Goal: Task Accomplishment & Management: Use online tool/utility

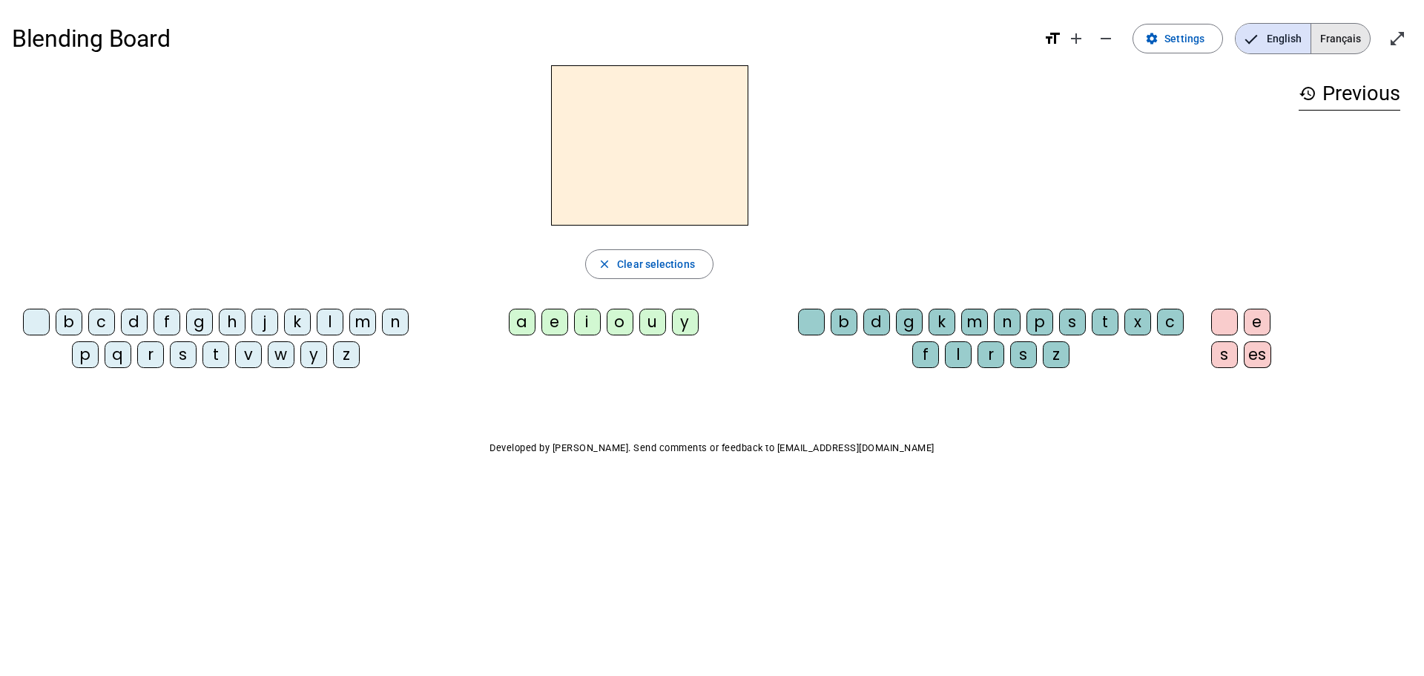
click at [1362, 46] on span "Français" at bounding box center [1340, 39] width 59 height 30
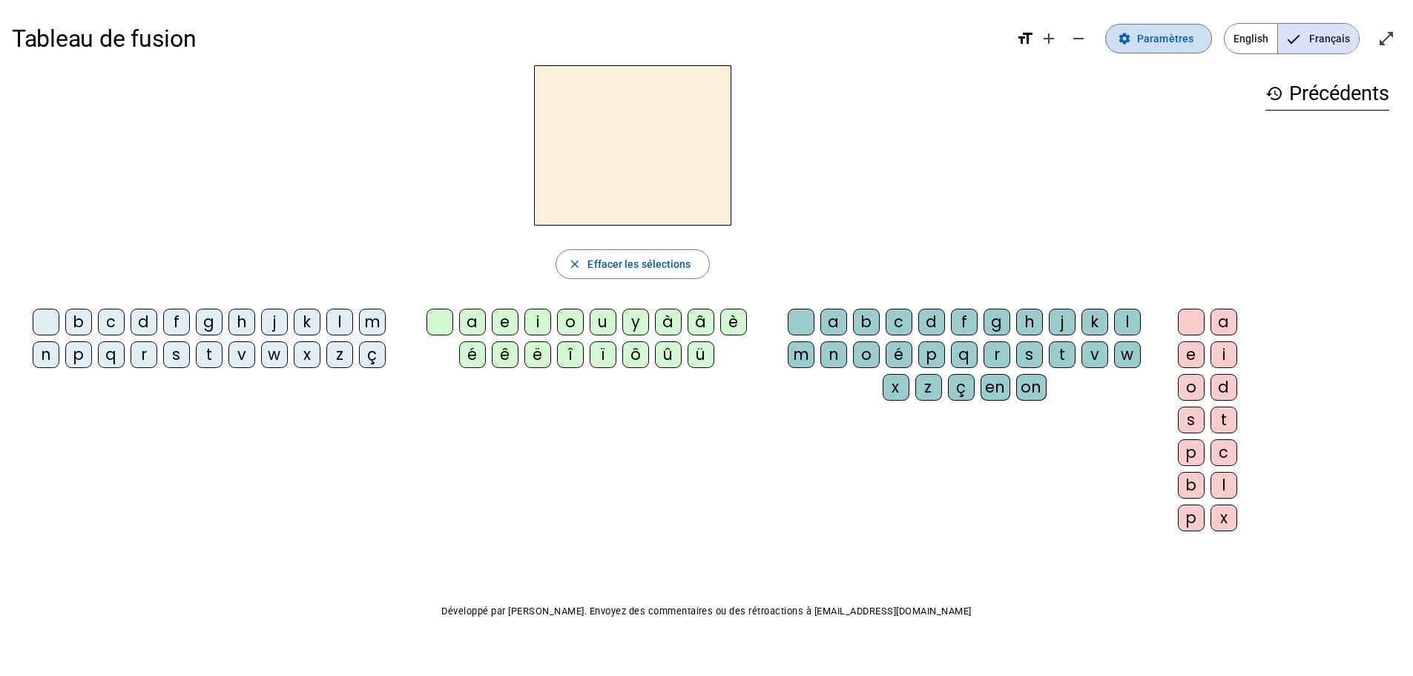
click at [1142, 39] on span "Paramètres" at bounding box center [1165, 39] width 56 height 18
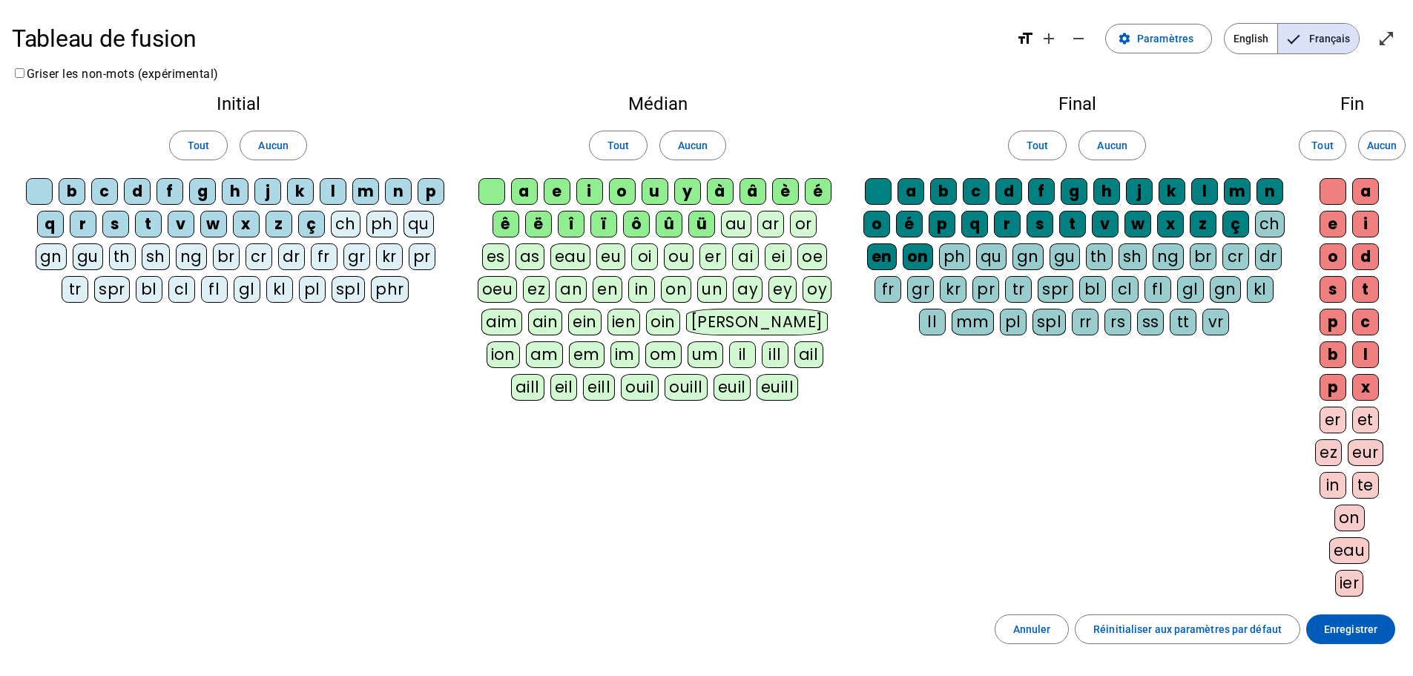
click at [696, 225] on div "ü" at bounding box center [701, 224] width 27 height 27
click at [663, 225] on div "û" at bounding box center [669, 224] width 27 height 27
click at [636, 228] on div "ô" at bounding box center [636, 224] width 27 height 27
click at [604, 228] on div "ï" at bounding box center [603, 224] width 27 height 27
click at [558, 225] on div "î" at bounding box center [571, 224] width 27 height 27
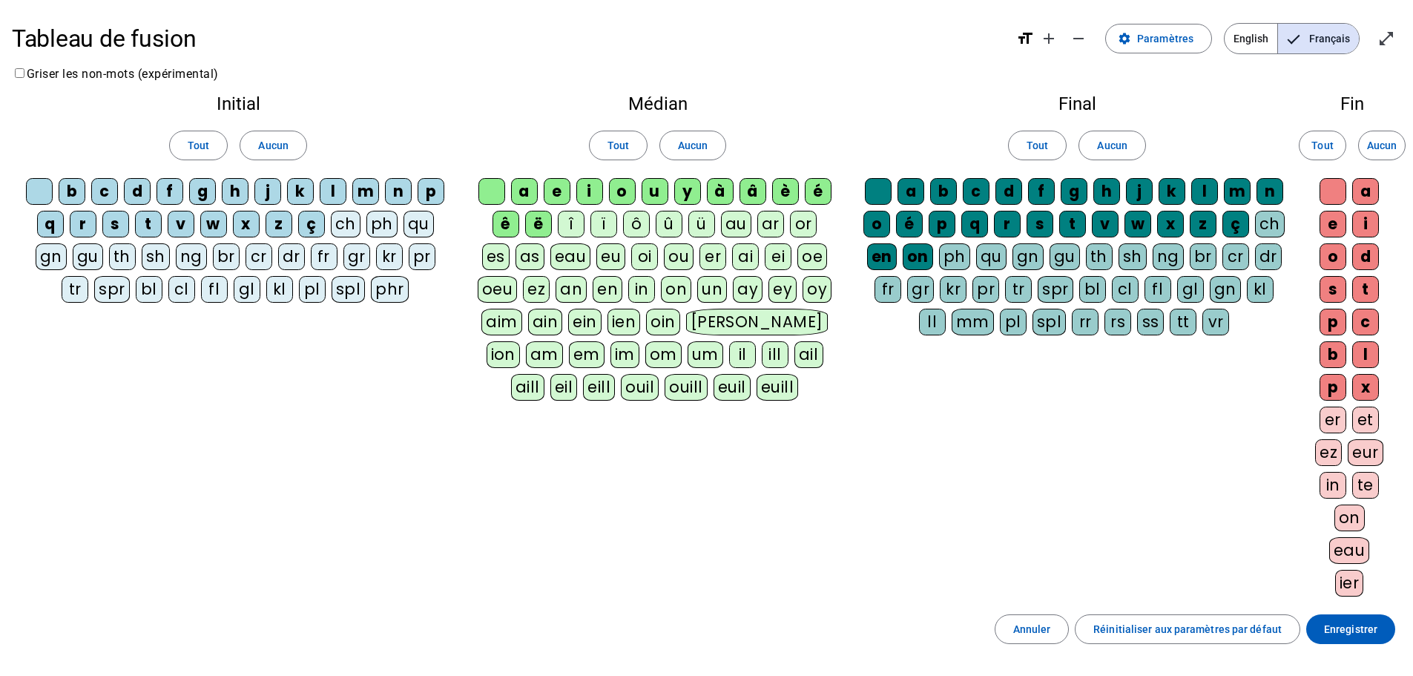
click at [509, 218] on div "ê" at bounding box center [505, 224] width 27 height 27
drag, startPoint x: 530, startPoint y: 225, endPoint x: 596, endPoint y: 217, distance: 65.7
click at [534, 225] on div "ë" at bounding box center [538, 224] width 27 height 27
click at [716, 184] on div "à" at bounding box center [720, 191] width 27 height 27
click at [753, 187] on div "â" at bounding box center [752, 191] width 27 height 27
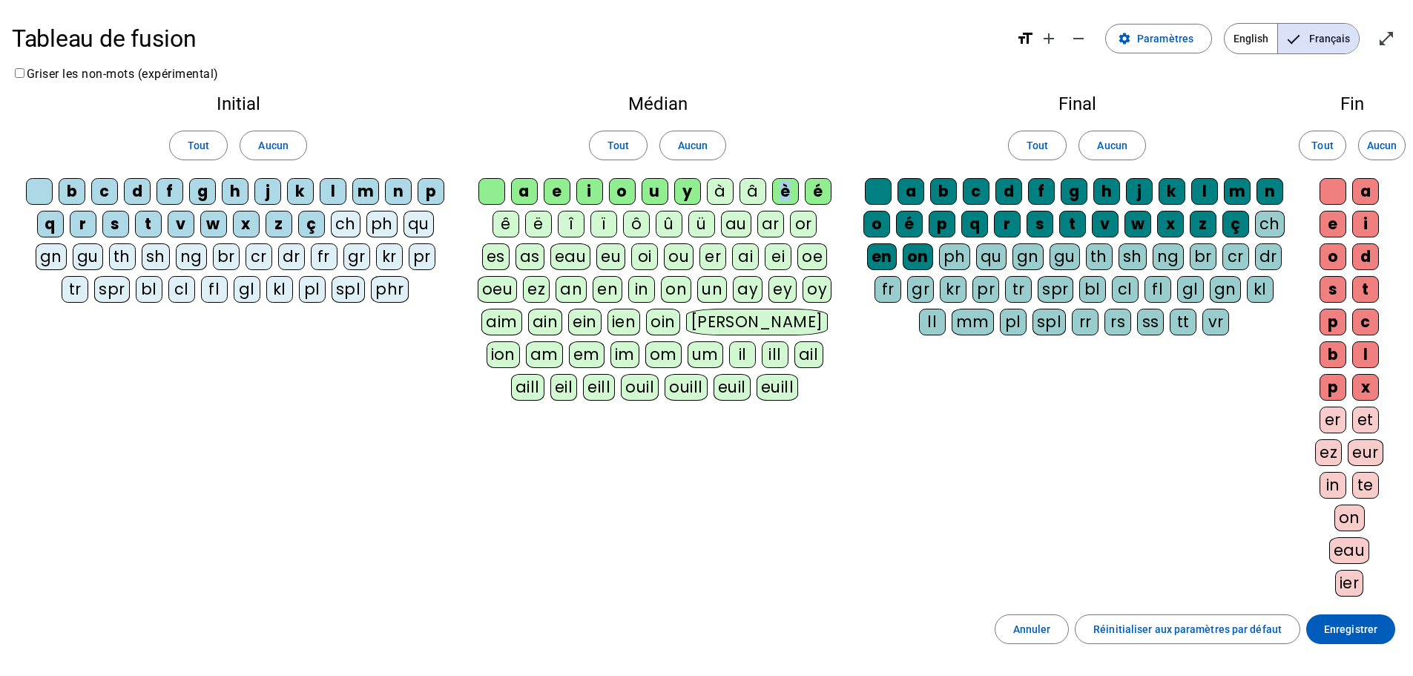
drag, startPoint x: 785, startPoint y: 191, endPoint x: 840, endPoint y: 194, distance: 55.7
click at [789, 191] on div "è" at bounding box center [785, 191] width 27 height 27
click at [819, 197] on div "é" at bounding box center [818, 191] width 27 height 27
click at [412, 221] on div "qu" at bounding box center [418, 224] width 30 height 27
click at [1172, 30] on span "Paramètres" at bounding box center [1165, 39] width 56 height 18
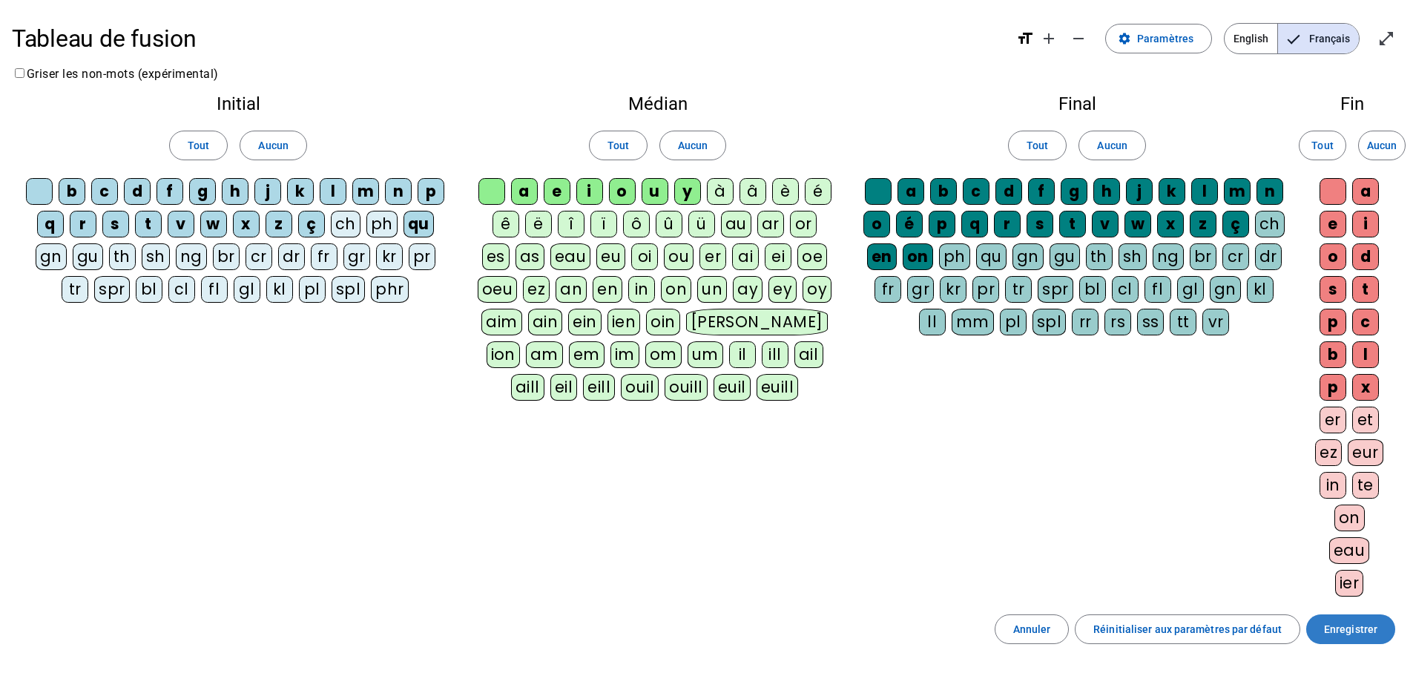
click at [1354, 636] on span "Enregistrer" at bounding box center [1350, 629] width 53 height 18
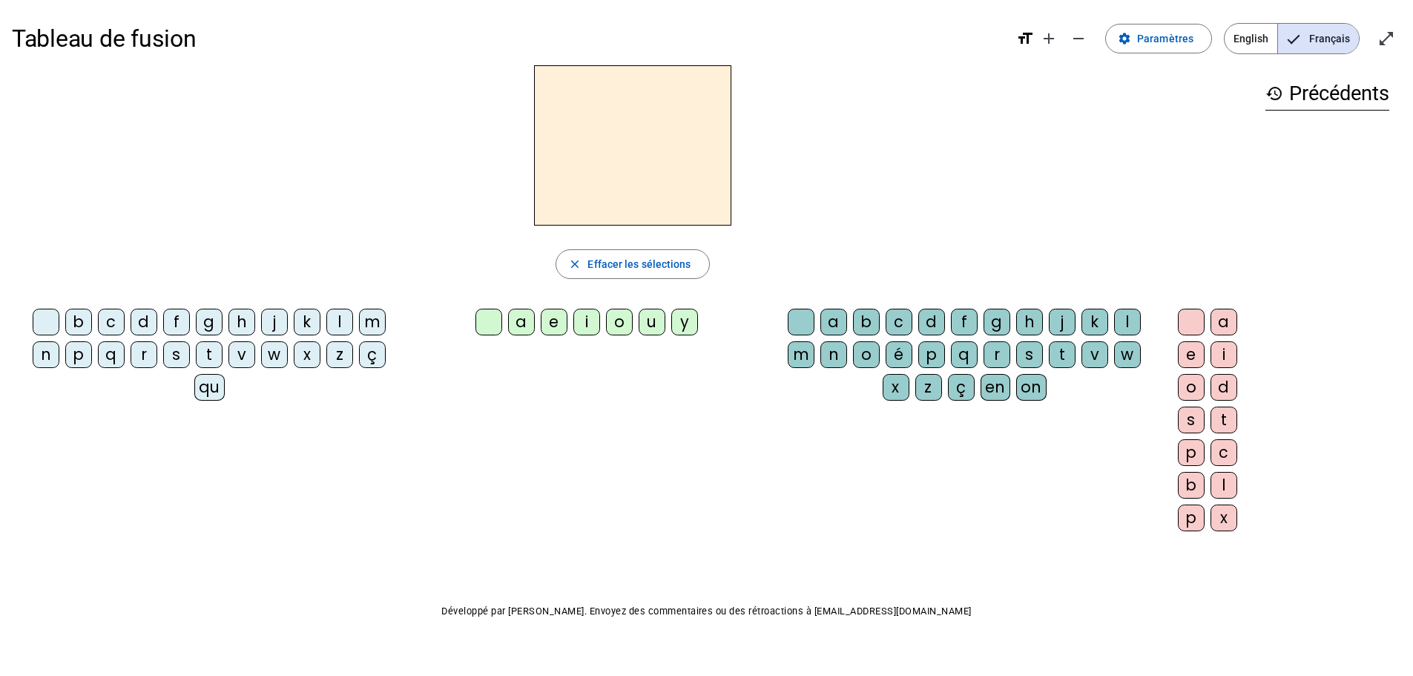
click at [199, 389] on div "qu" at bounding box center [209, 387] width 30 height 27
click at [581, 334] on div "i" at bounding box center [586, 322] width 27 height 27
click at [177, 353] on div "s" at bounding box center [176, 354] width 27 height 27
click at [44, 357] on div "n" at bounding box center [46, 354] width 27 height 27
click at [550, 328] on div "e" at bounding box center [554, 322] width 27 height 27
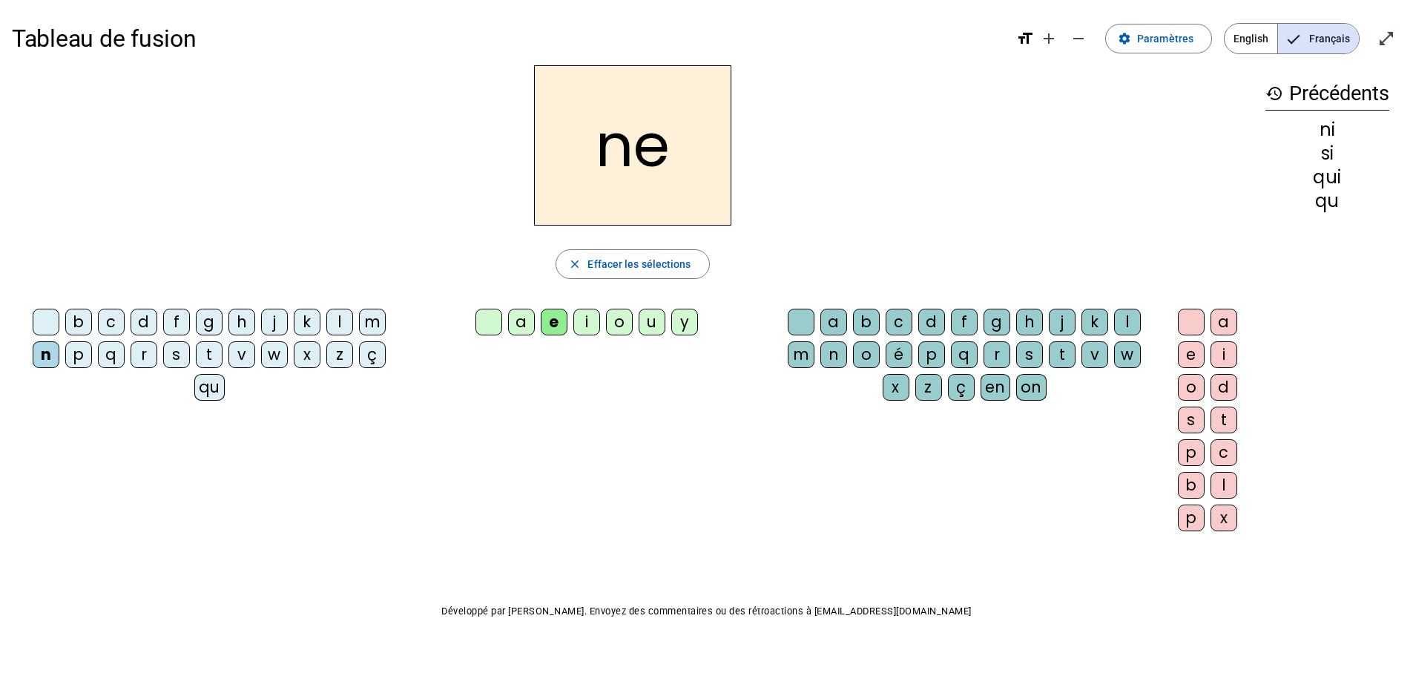
click at [171, 355] on div "s" at bounding box center [176, 354] width 27 height 27
click at [214, 355] on div "t" at bounding box center [209, 354] width 27 height 27
click at [373, 320] on div "m" at bounding box center [372, 322] width 27 height 27
click at [524, 322] on div "a" at bounding box center [521, 322] width 27 height 27
click at [205, 357] on div "t" at bounding box center [209, 354] width 27 height 27
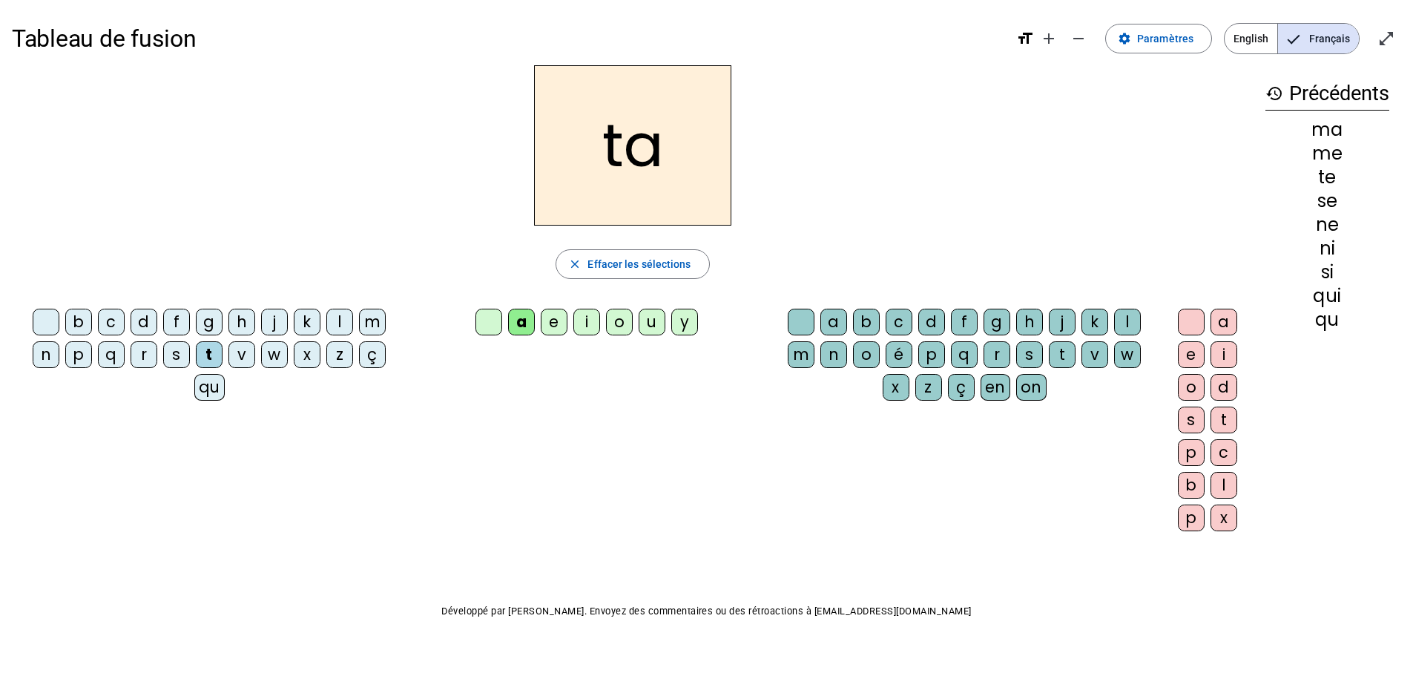
click at [185, 356] on div "s" at bounding box center [176, 354] width 27 height 27
click at [641, 272] on span "Effacer les sélections" at bounding box center [638, 264] width 103 height 18
